Goal: Task Accomplishment & Management: Manage account settings

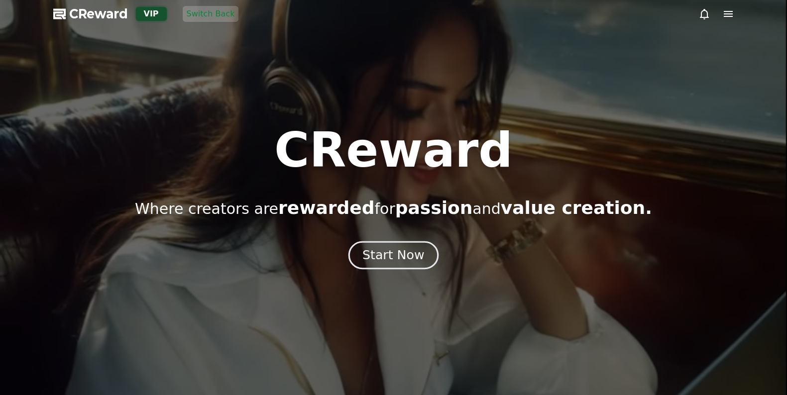
click at [384, 248] on div "Start Now" at bounding box center [393, 255] width 62 height 17
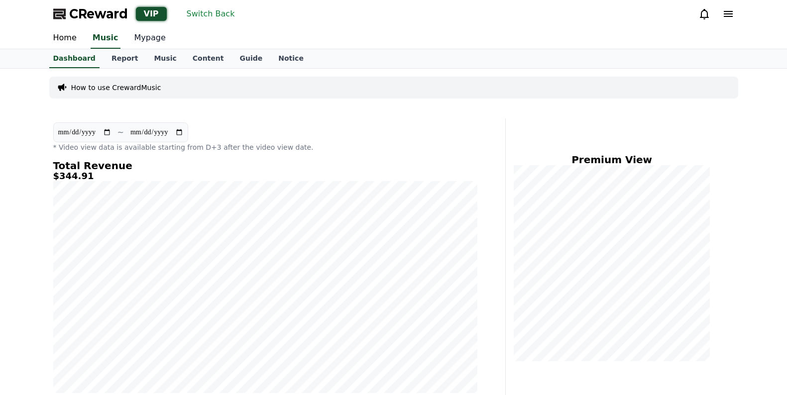
click at [145, 46] on link "Mypage" at bounding box center [149, 38] width 47 height 21
select select "**********"
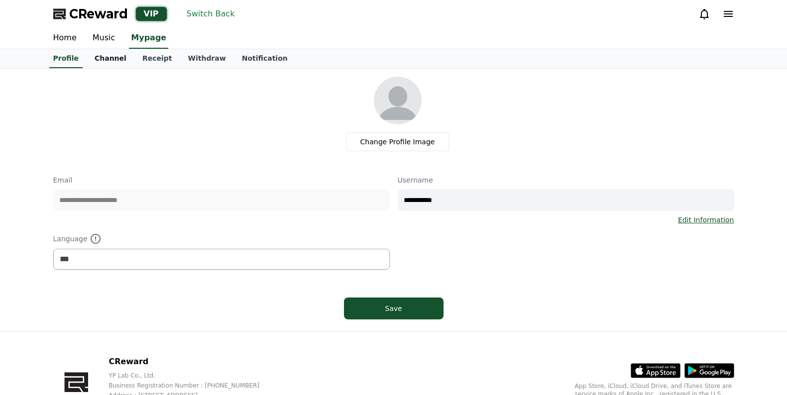
click at [120, 60] on link "Channel" at bounding box center [111, 58] width 48 height 19
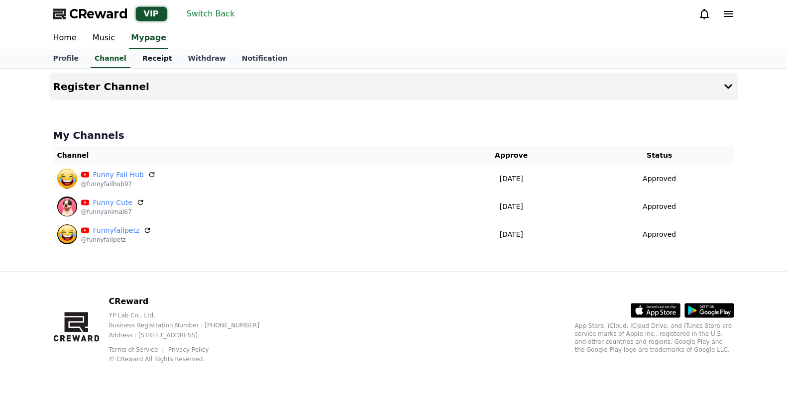
click at [161, 60] on link "Receipt" at bounding box center [157, 58] width 46 height 19
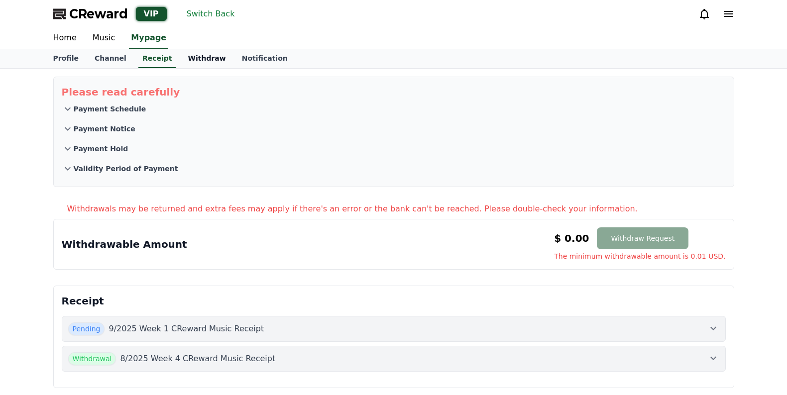
click at [192, 60] on link "Withdraw" at bounding box center [207, 58] width 54 height 19
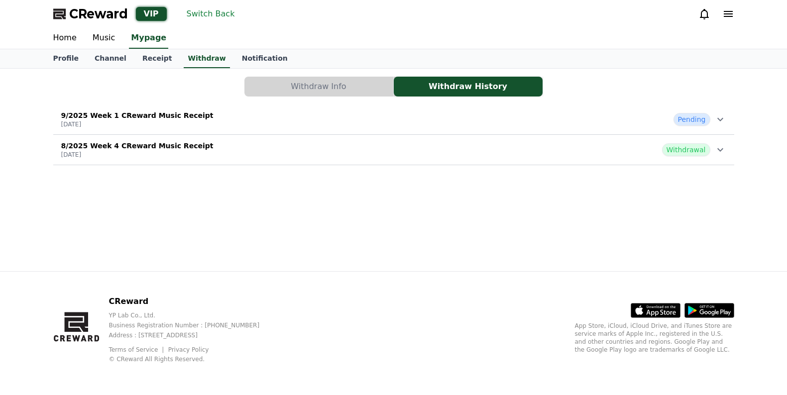
click at [237, 114] on div "9/2025 Week 1 CReward Music Receipt [DATE] Pending" at bounding box center [393, 120] width 681 height 26
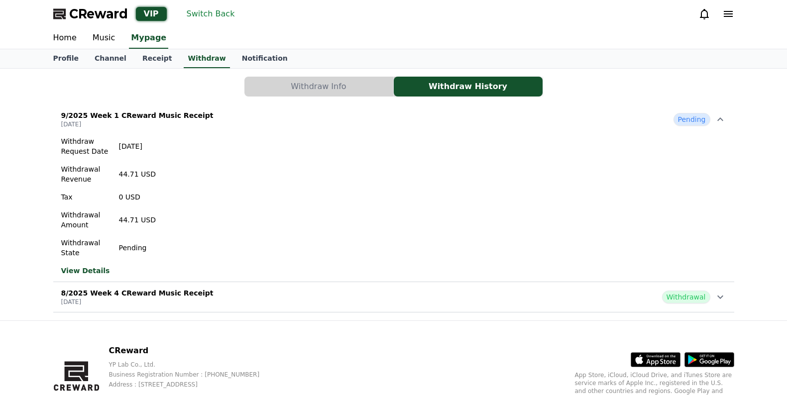
click at [236, 118] on div "9/2025 Week 1 CReward Music Receipt [DATE] Pending" at bounding box center [393, 120] width 681 height 26
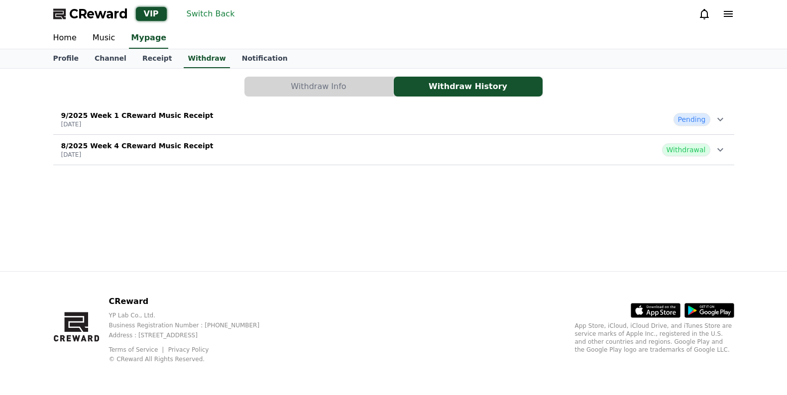
click at [235, 165] on div "Withdraw Info Withdraw History 9/2025 Week 1 CReward Music Receipt [DATE] Pendi…" at bounding box center [393, 121] width 689 height 97
click at [232, 151] on div "8/2025 Week 4 CReward Music Receipt [DATE] Withdrawal" at bounding box center [393, 150] width 681 height 26
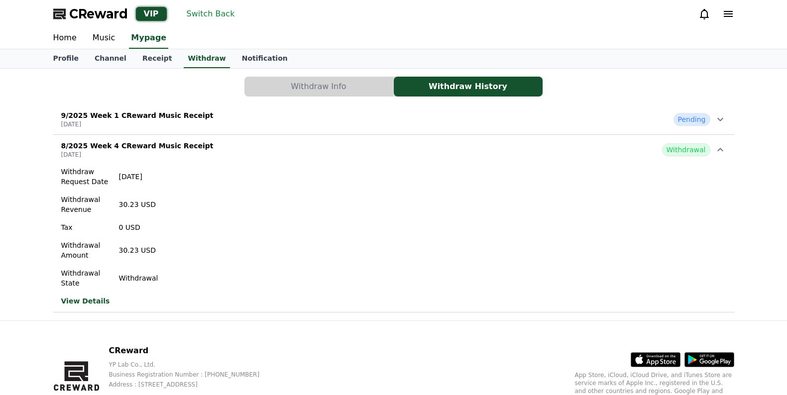
click at [232, 151] on div "8/2025 Week 4 CReward Music Receipt [DATE] Withdrawal" at bounding box center [393, 150] width 681 height 26
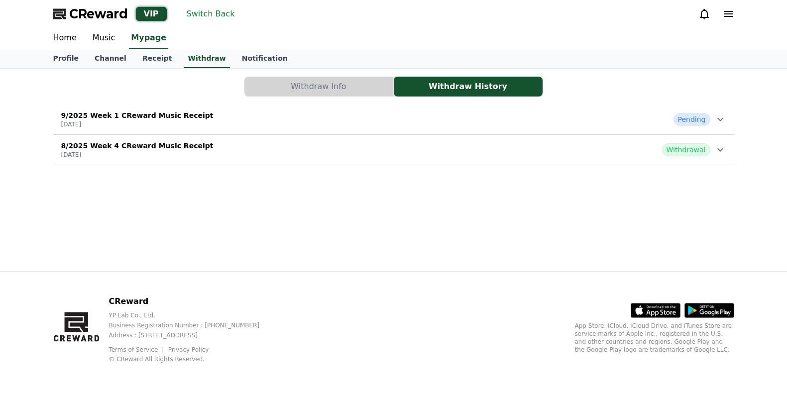
click at [302, 96] on button "Withdraw Info" at bounding box center [318, 87] width 149 height 20
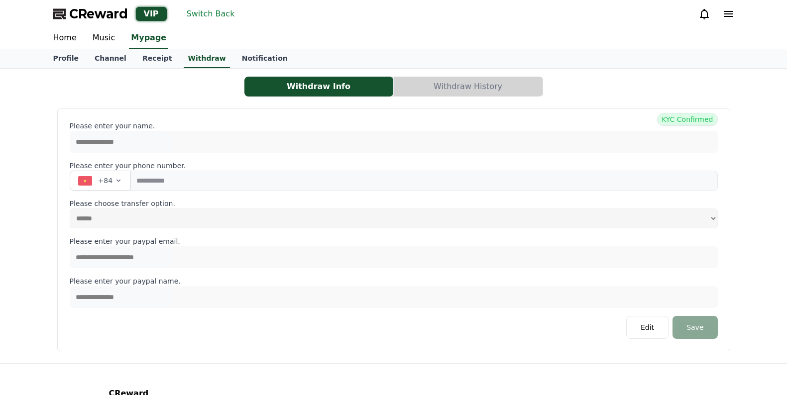
click at [553, 130] on p "Please enter your name." at bounding box center [394, 126] width 648 height 10
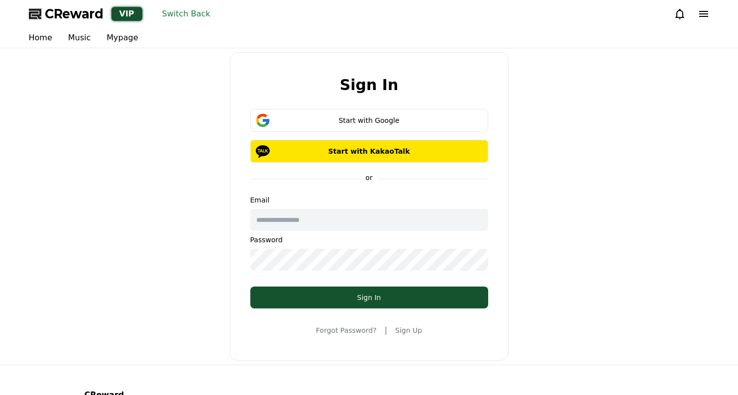
click at [165, 12] on button "Switch Back" at bounding box center [186, 14] width 56 height 16
